Goal: Information Seeking & Learning: Find specific fact

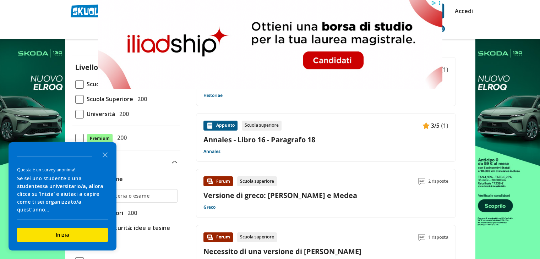
scroll to position [71, 0]
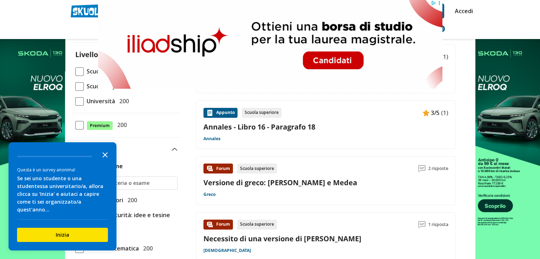
click at [105, 161] on icon "Close the survey" at bounding box center [105, 154] width 14 height 14
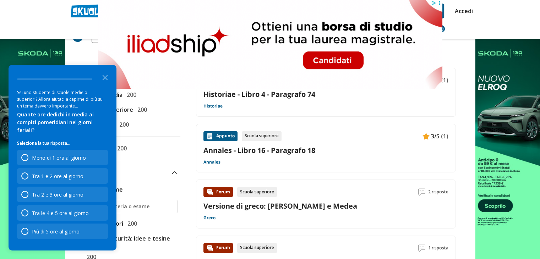
scroll to position [36, 0]
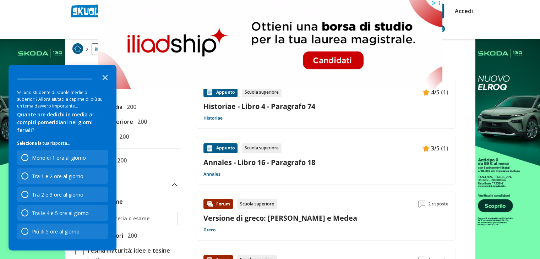
click at [109, 79] on icon "Close the survey" at bounding box center [105, 77] width 14 height 14
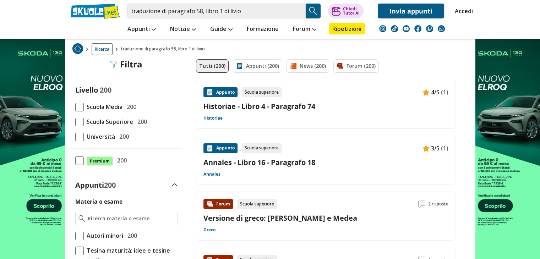
click at [83, 122] on span at bounding box center [79, 122] width 9 height 9
click at [75, 122] on input "Scuola Superiore 200" at bounding box center [75, 122] width 0 height 0
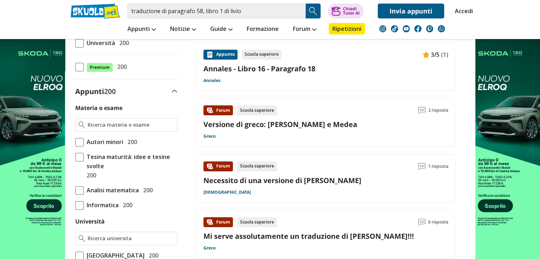
scroll to position [142, 0]
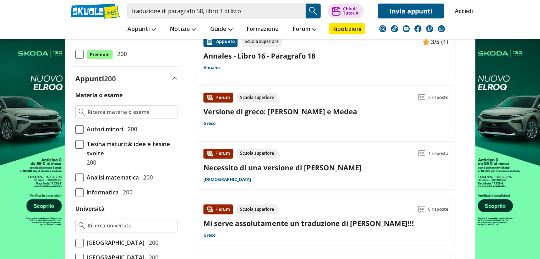
click at [170, 80] on div "Appunti 200" at bounding box center [126, 79] width 108 height 10
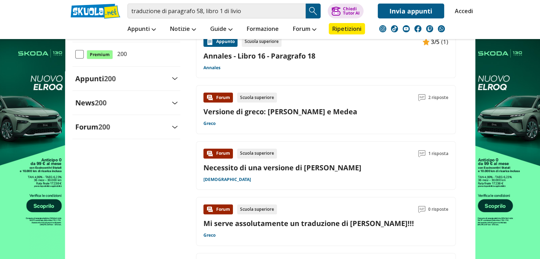
click at [153, 133] on div "Forum 200 [GEOGRAPHIC_DATA] Analisi matematica di base 200 Matematica - Superio…" at bounding box center [126, 130] width 108 height 17
